Goal: Find specific page/section: Find specific page/section

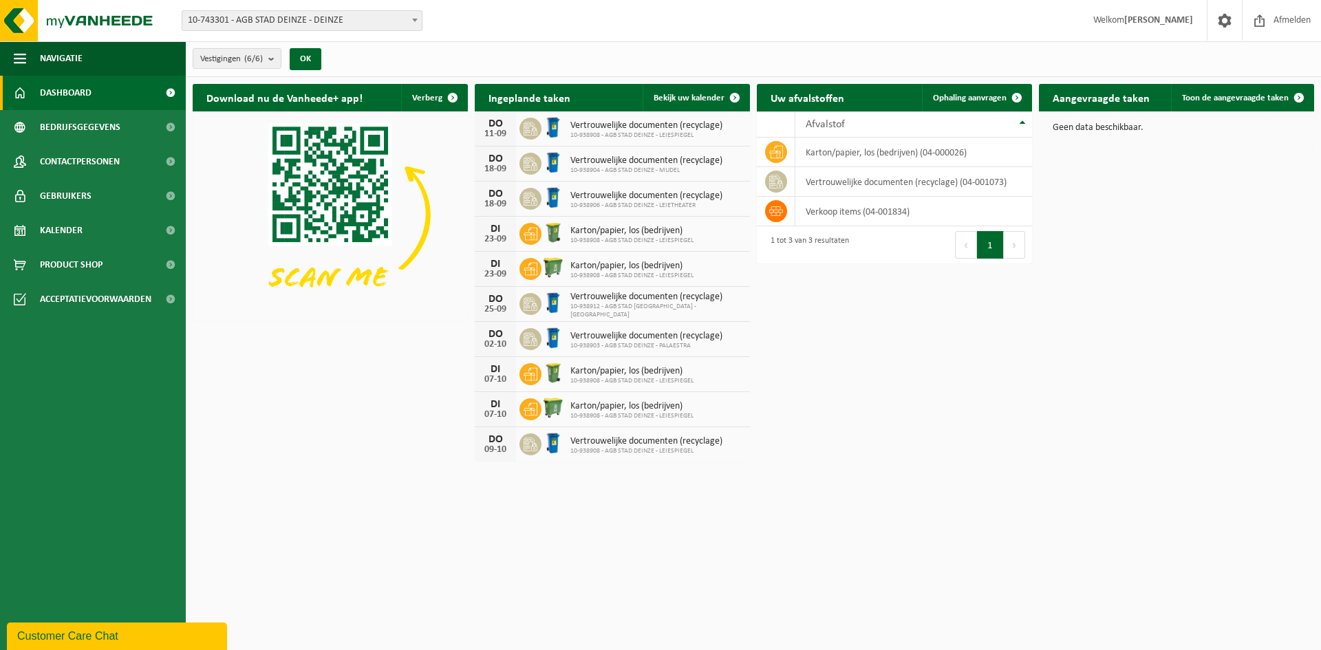
click at [418, 13] on span at bounding box center [415, 20] width 14 height 18
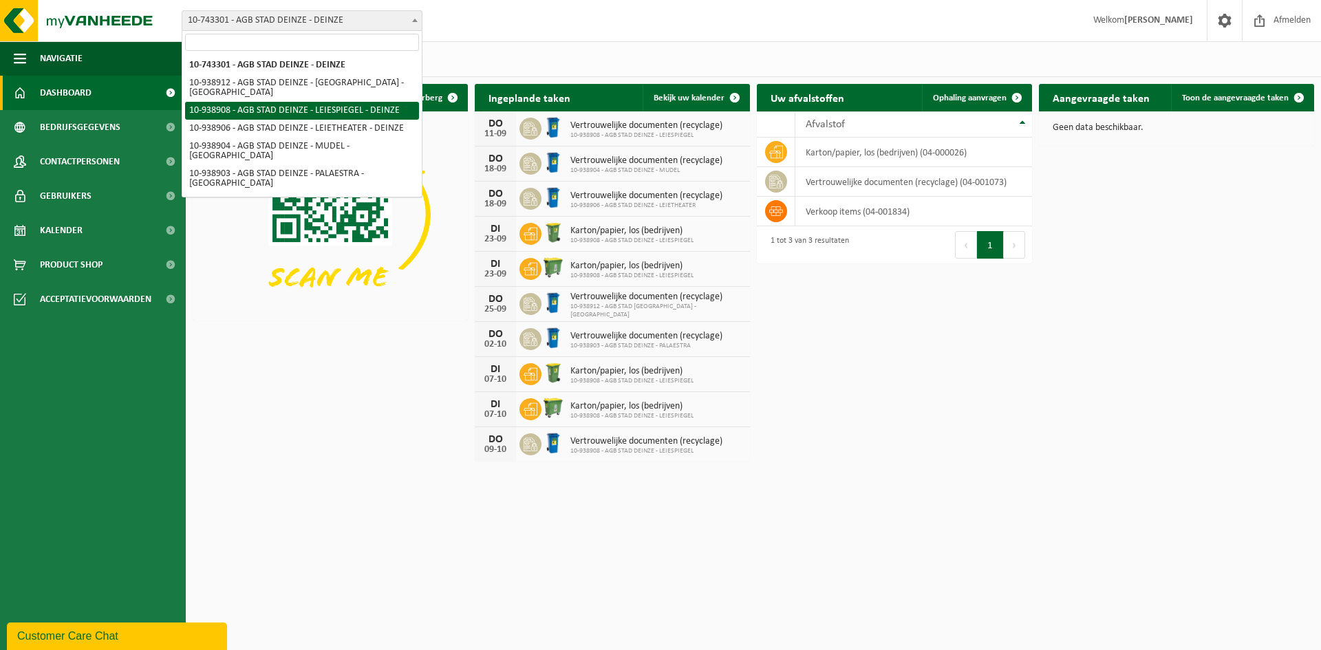
select select "138162"
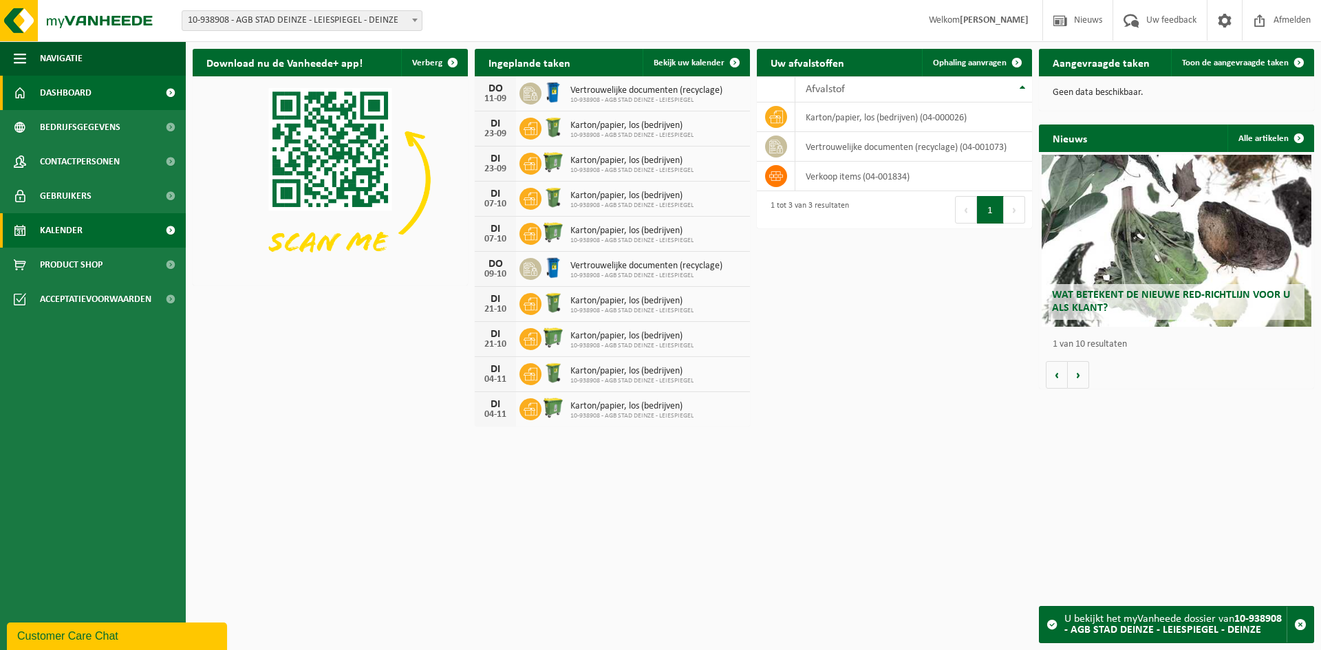
click at [73, 228] on span "Kalender" at bounding box center [61, 230] width 43 height 34
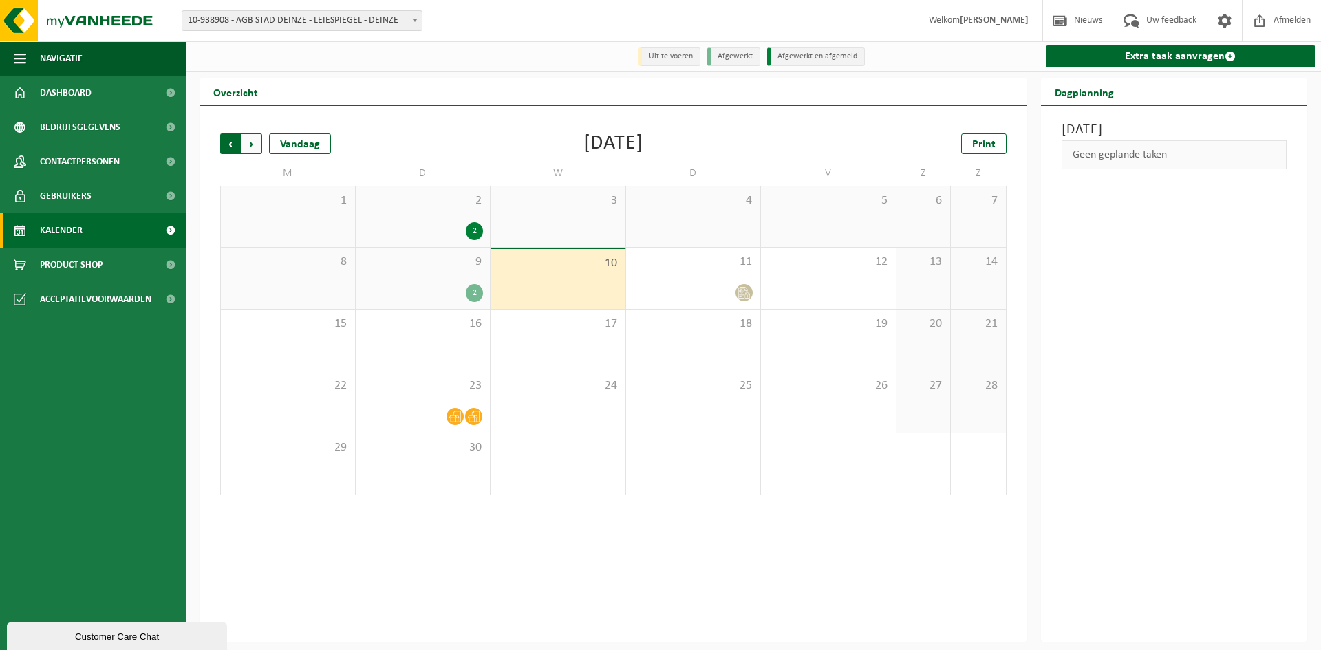
click at [247, 143] on span "Volgende" at bounding box center [251, 143] width 21 height 21
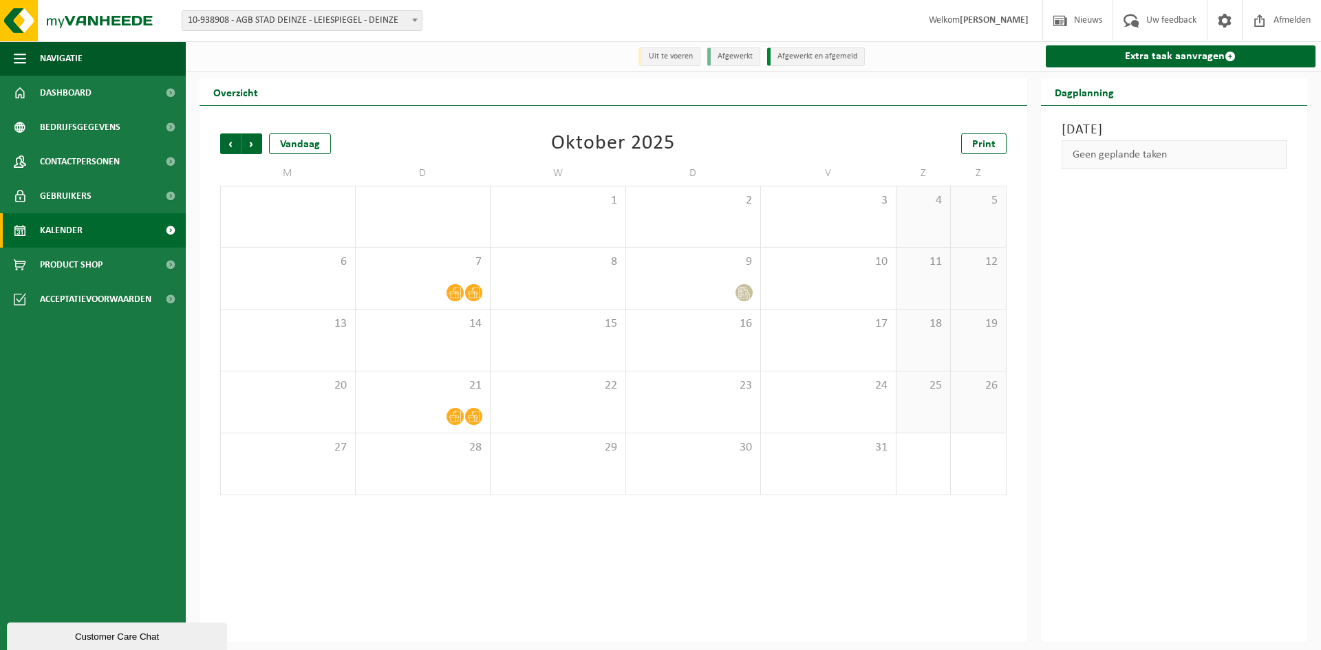
click at [247, 143] on span "Volgende" at bounding box center [251, 143] width 21 height 21
click at [230, 144] on span "Vorige" at bounding box center [230, 143] width 21 height 21
